Goal: Information Seeking & Learning: Learn about a topic

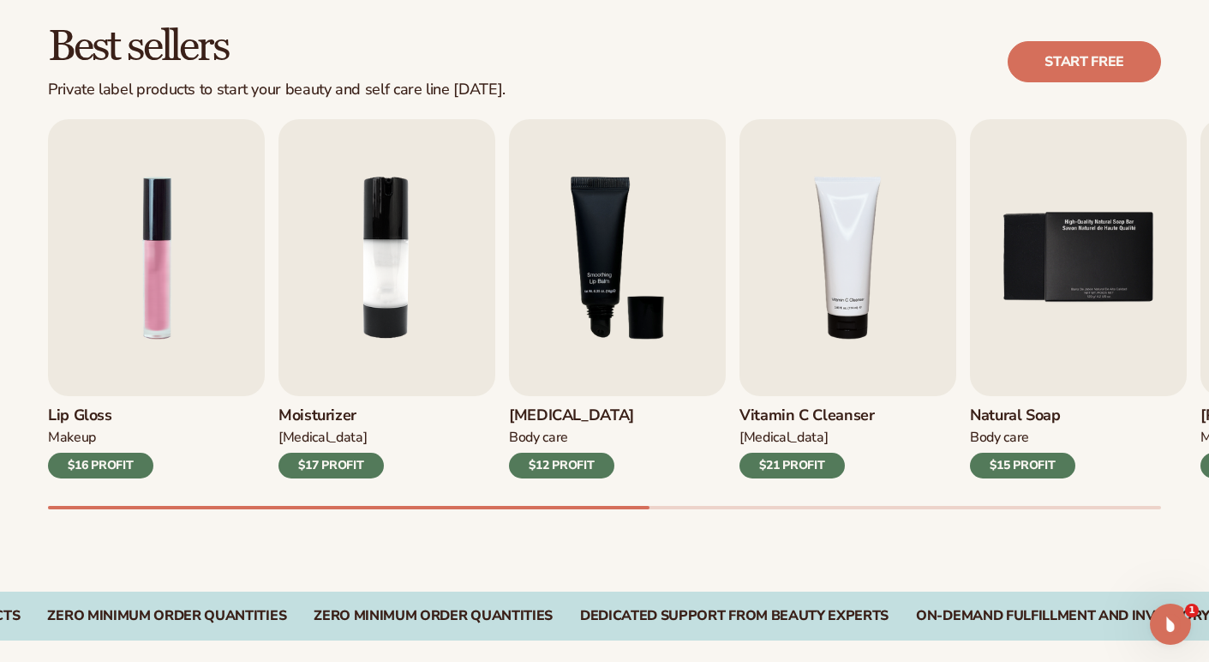
scroll to position [487, 0]
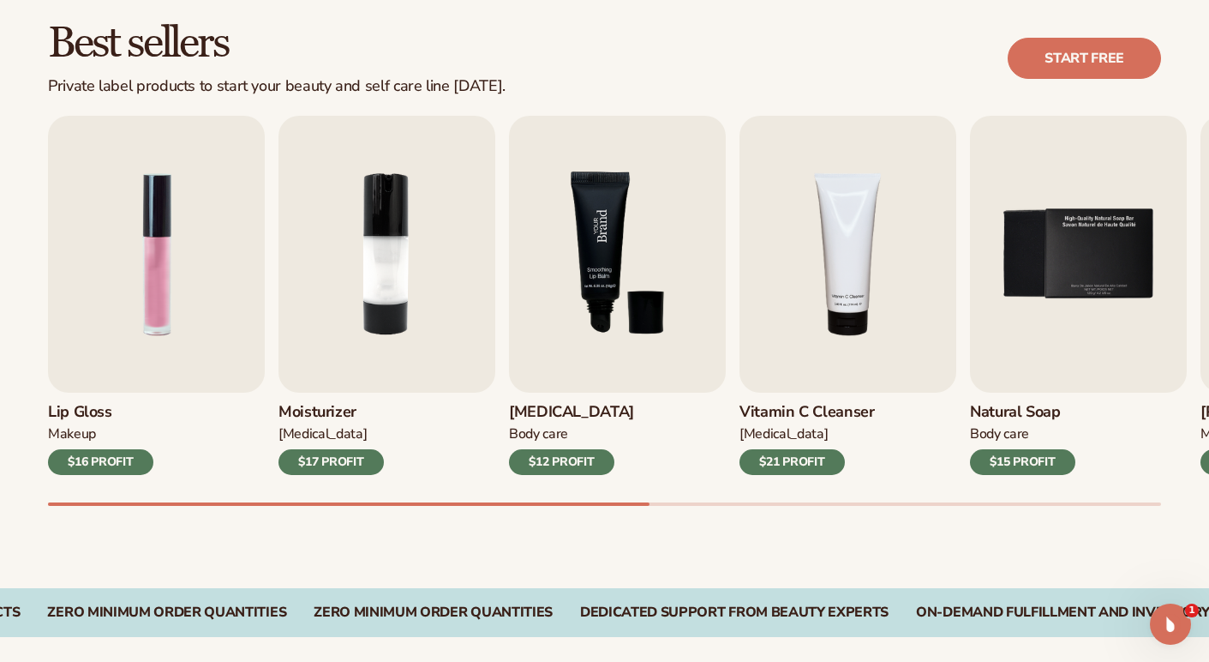
click at [634, 235] on img "3 / 9" at bounding box center [617, 254] width 217 height 277
click at [595, 268] on img "3 / 9" at bounding box center [617, 254] width 217 height 277
click at [594, 265] on img "3 / 9" at bounding box center [617, 254] width 217 height 277
click at [565, 460] on div "$12 PROFIT" at bounding box center [561, 462] width 105 height 26
click at [602, 338] on img "3 / 9" at bounding box center [617, 254] width 217 height 277
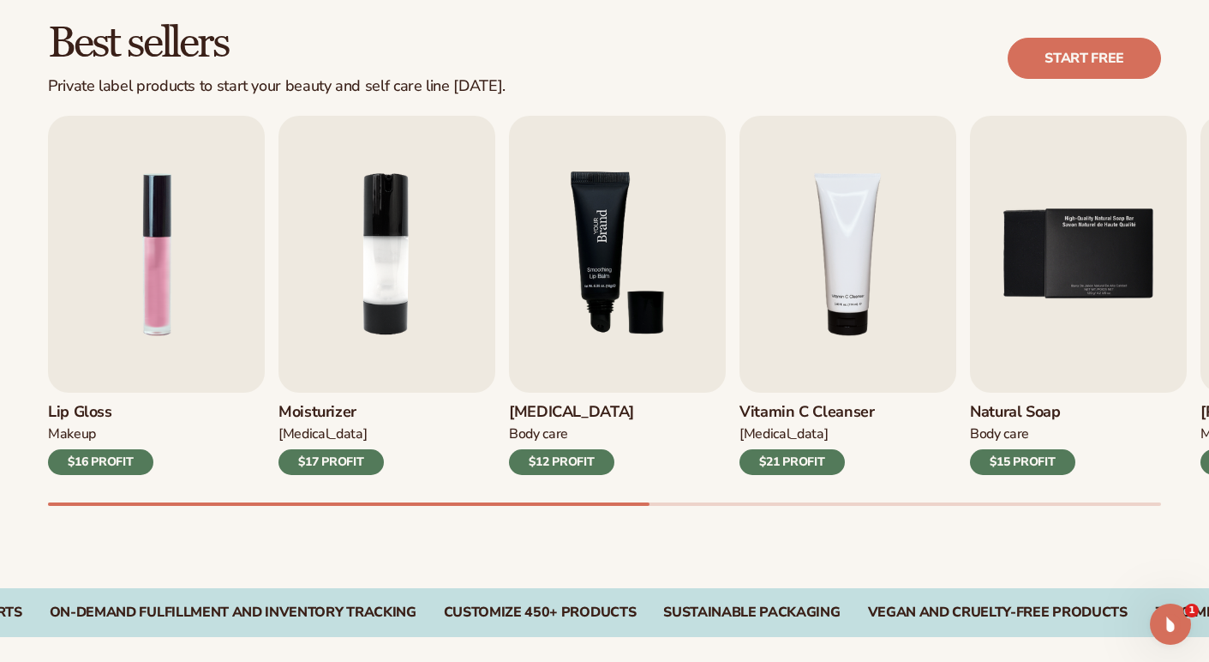
click at [602, 338] on img "3 / 9" at bounding box center [617, 254] width 217 height 277
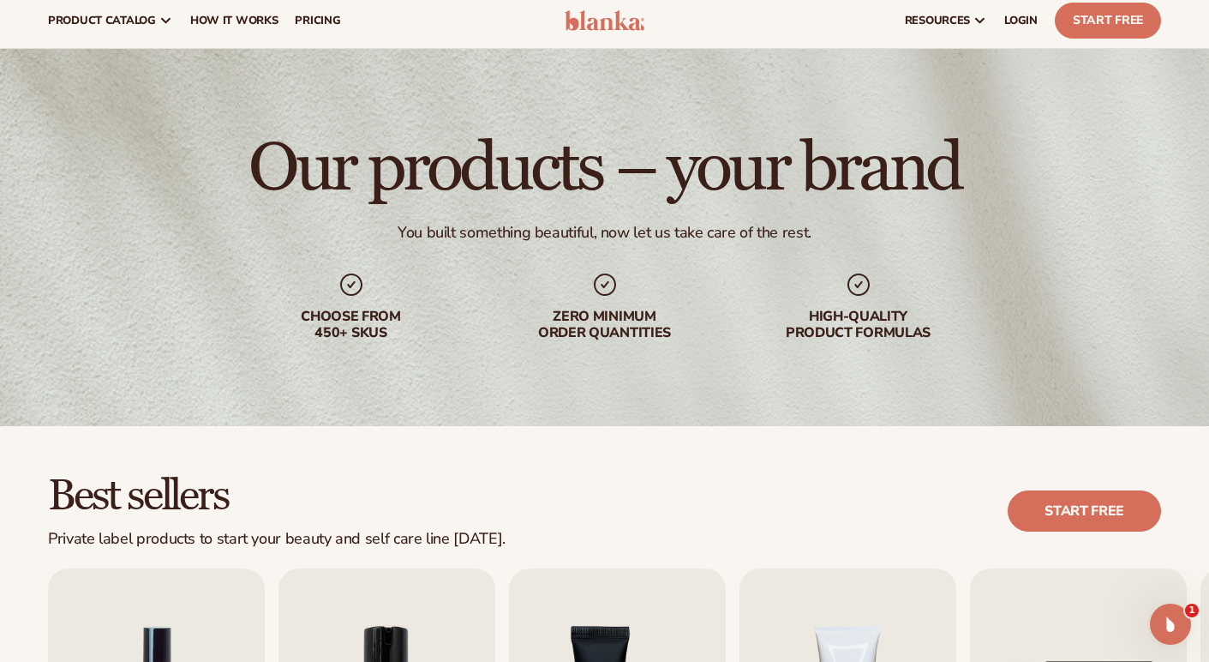
scroll to position [0, 0]
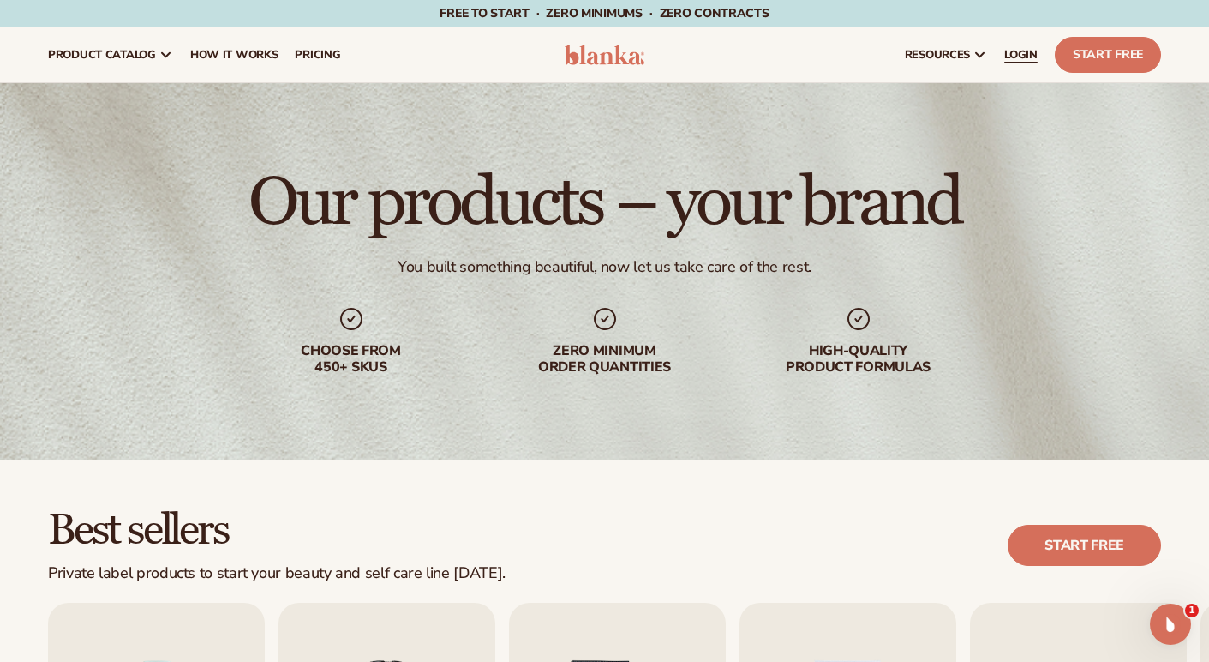
click at [1030, 48] on span "LOGIN" at bounding box center [1021, 55] width 33 height 14
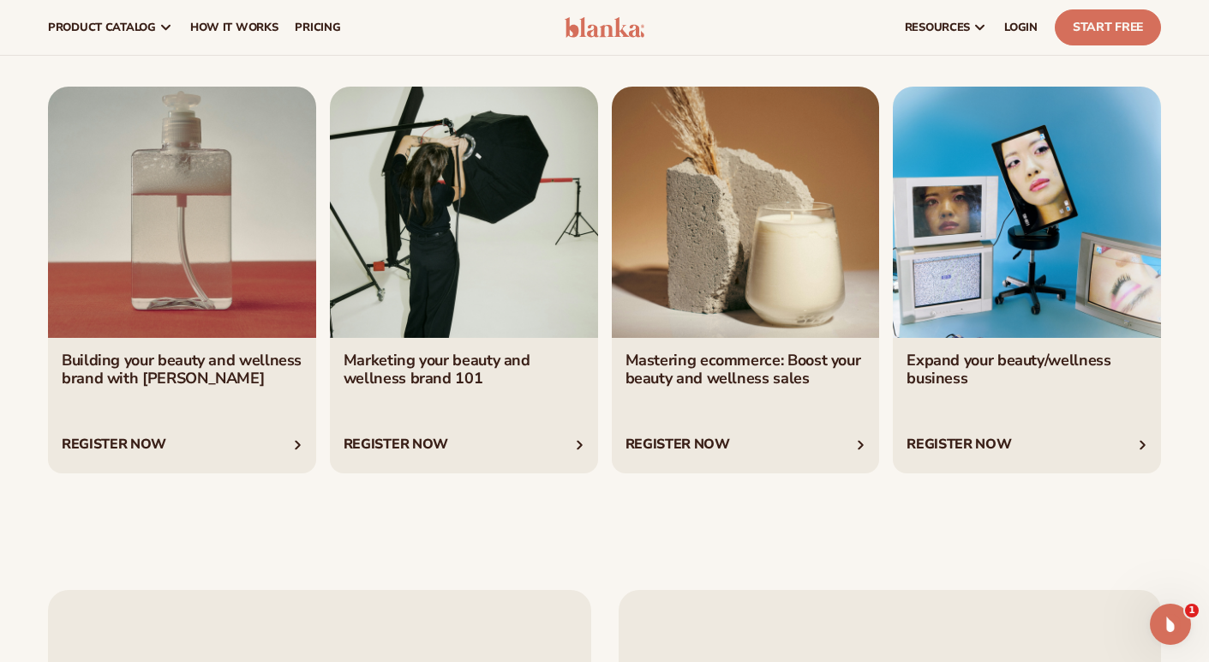
scroll to position [2880, 0]
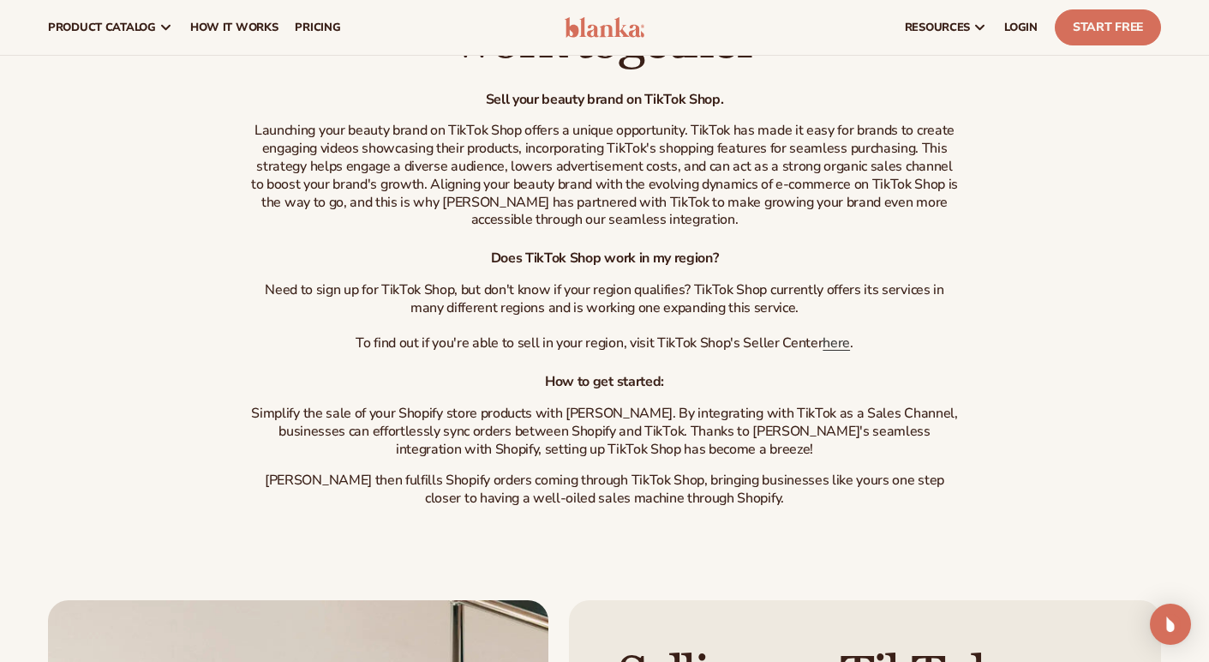
scroll to position [487, 0]
